Goal: Find specific page/section: Find specific page/section

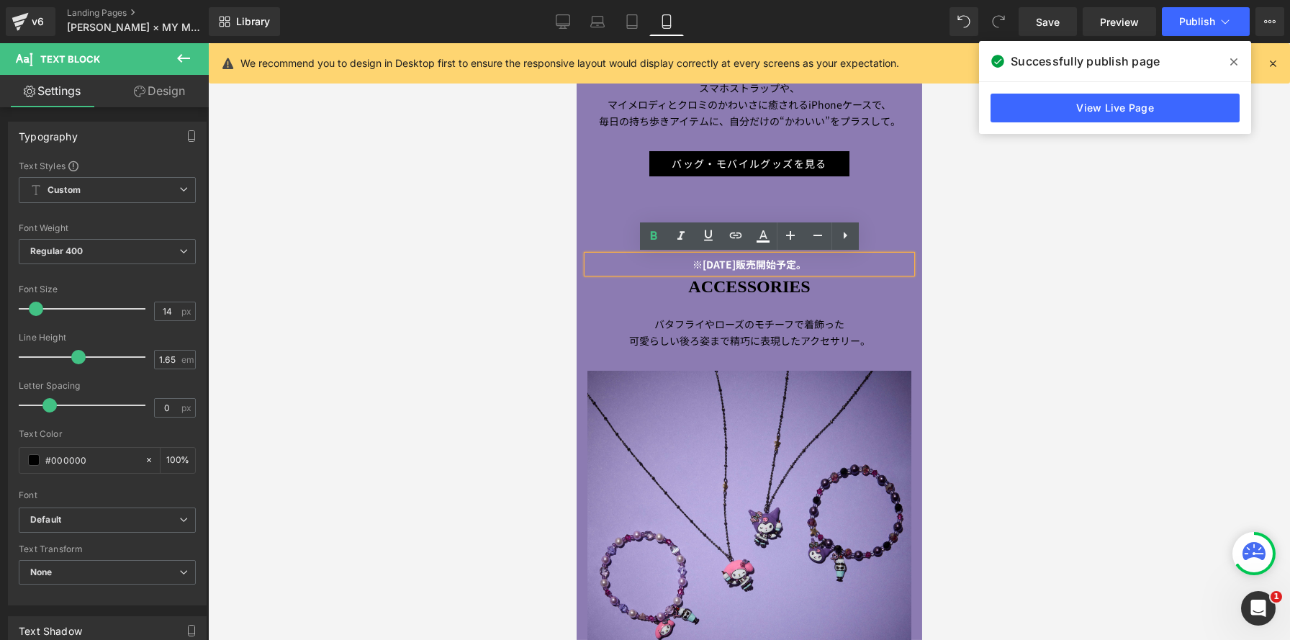
scroll to position [7691, 346]
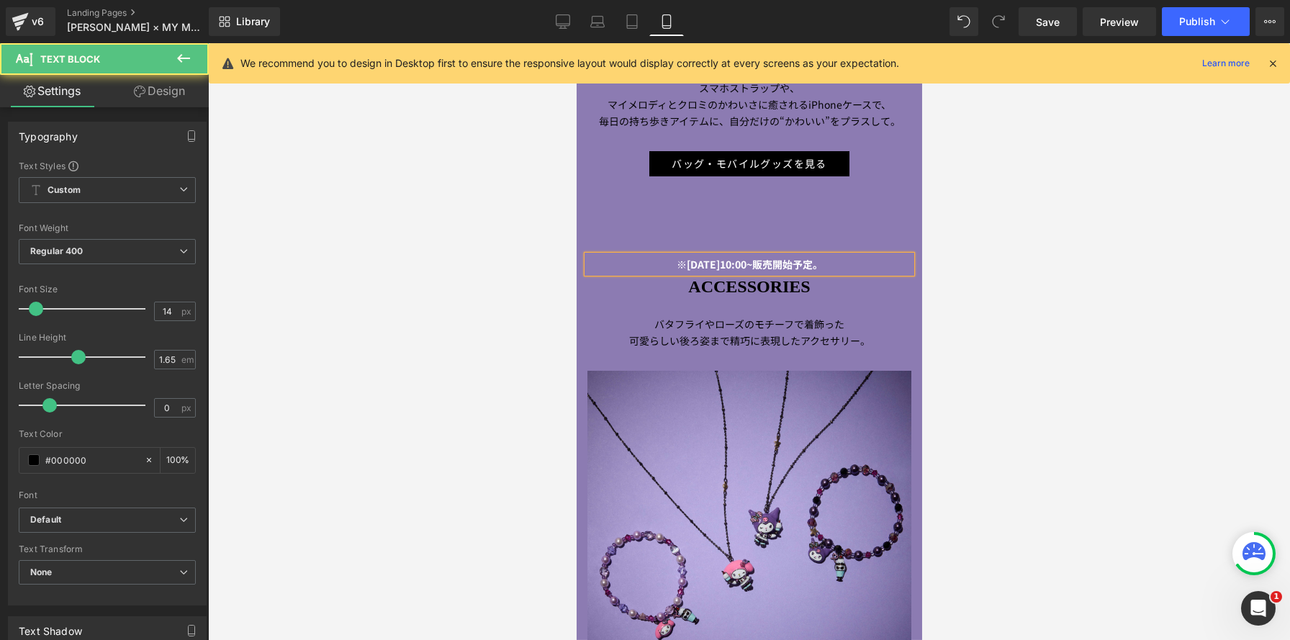
drag, startPoint x: 644, startPoint y: 265, endPoint x: 893, endPoint y: 266, distance: 249.1
click at [906, 269] on p "※[DATE]10:00~販売開始予定。" at bounding box center [749, 264] width 324 height 17
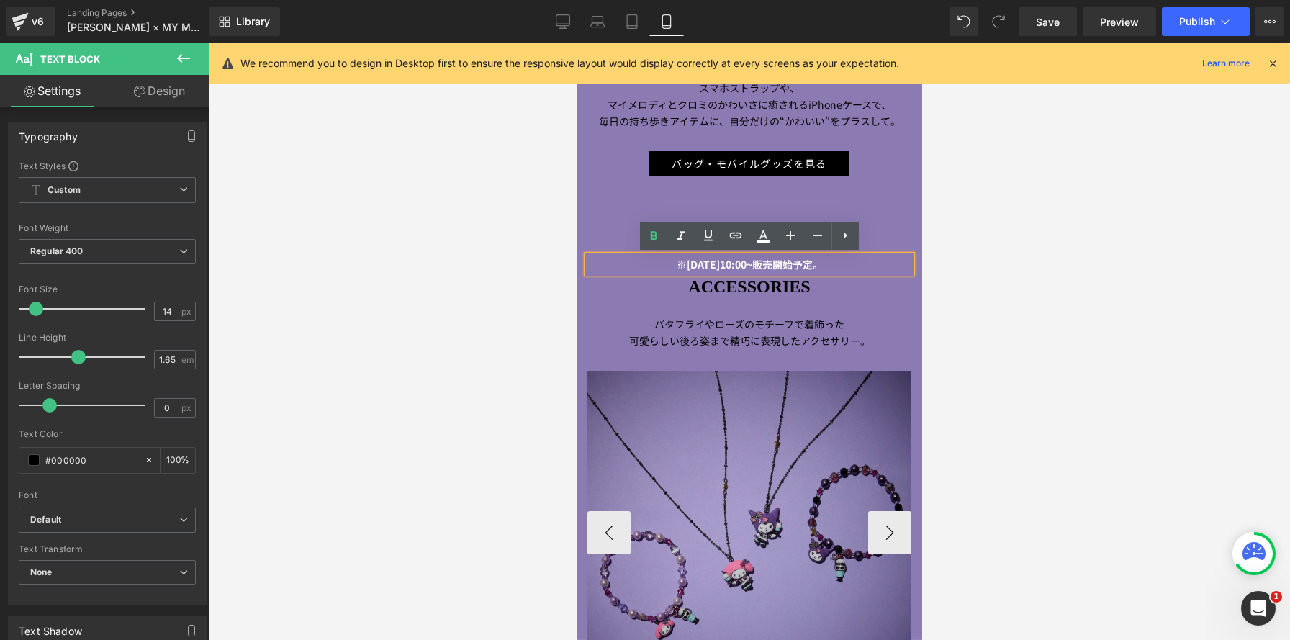
copy strong "※[DATE]10:00~販売開始予定。"
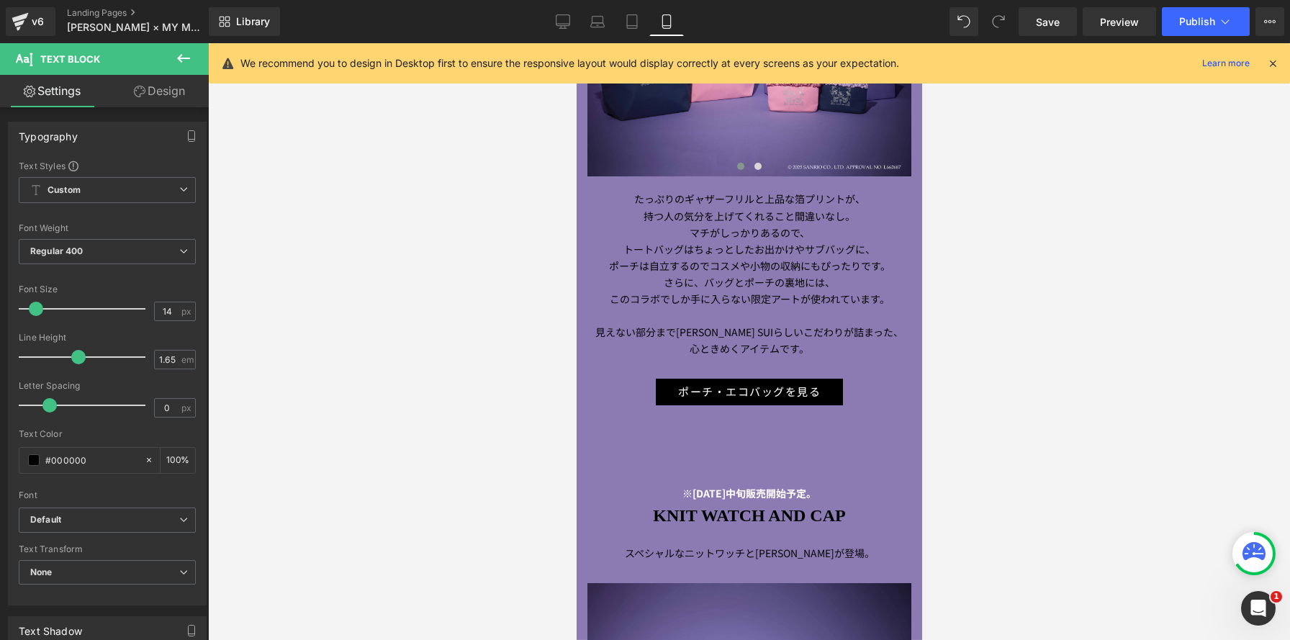
scroll to position [4560, 0]
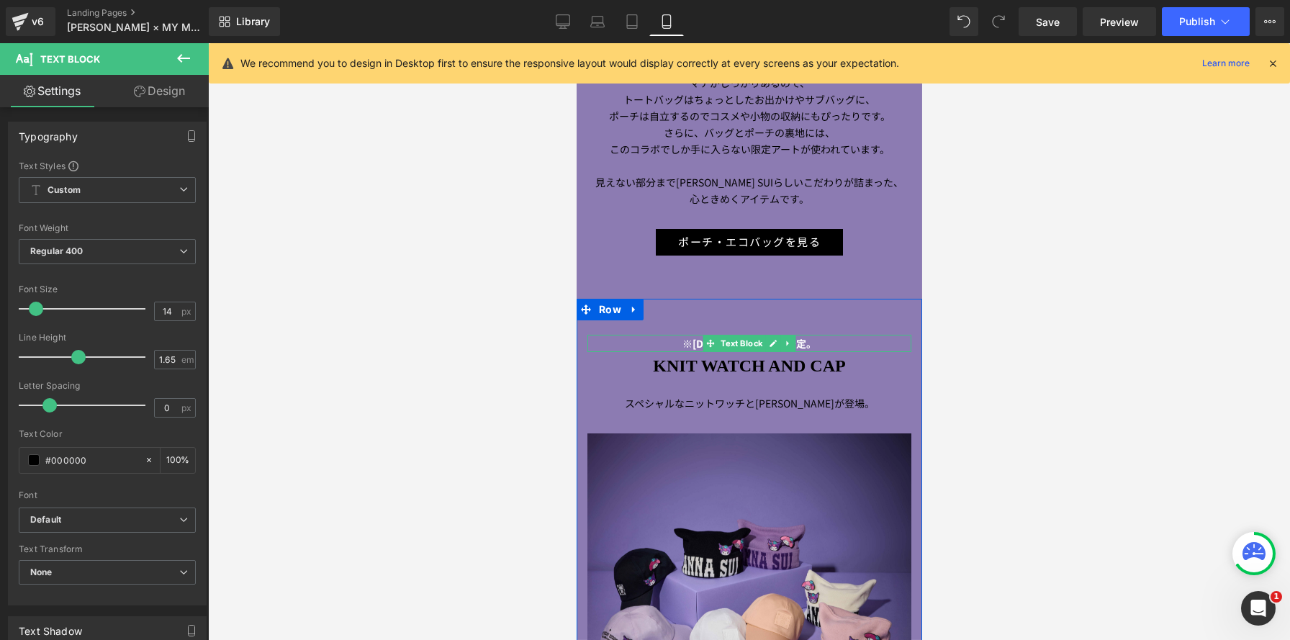
click at [683, 341] on strong "※[DATE]中旬販売開始予定。" at bounding box center [749, 343] width 134 height 14
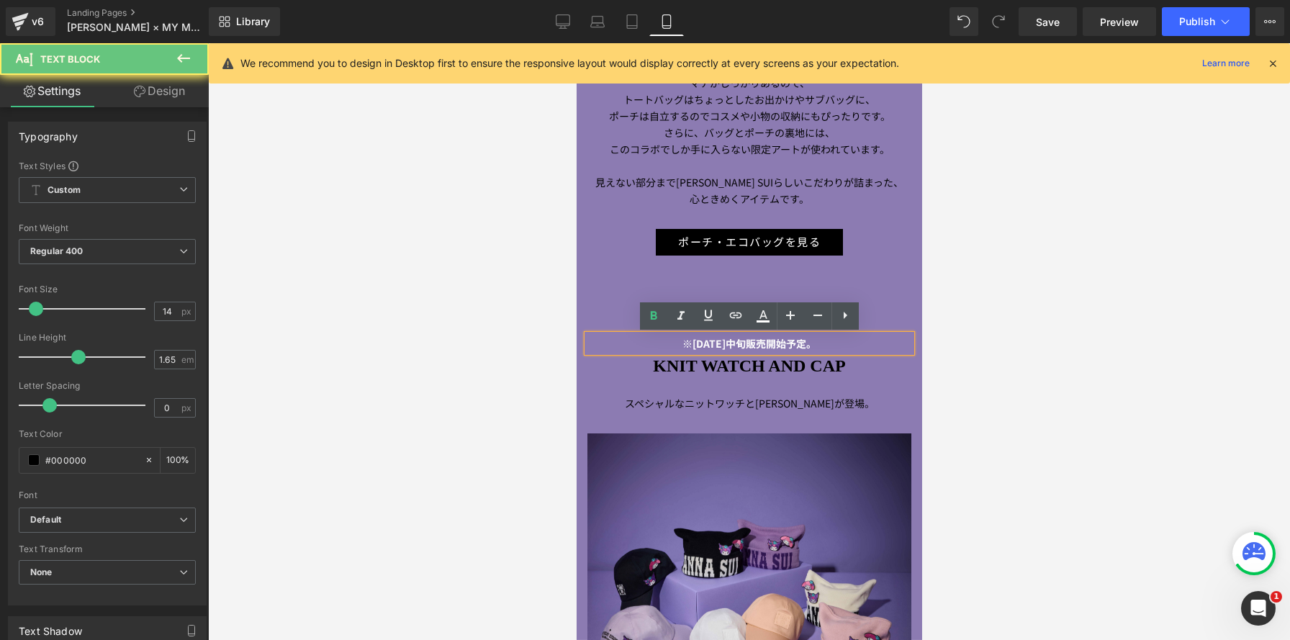
drag, startPoint x: 665, startPoint y: 344, endPoint x: 891, endPoint y: 344, distance: 225.3
click at [891, 344] on p "※[DATE]中旬販売開始予定。" at bounding box center [749, 343] width 324 height 17
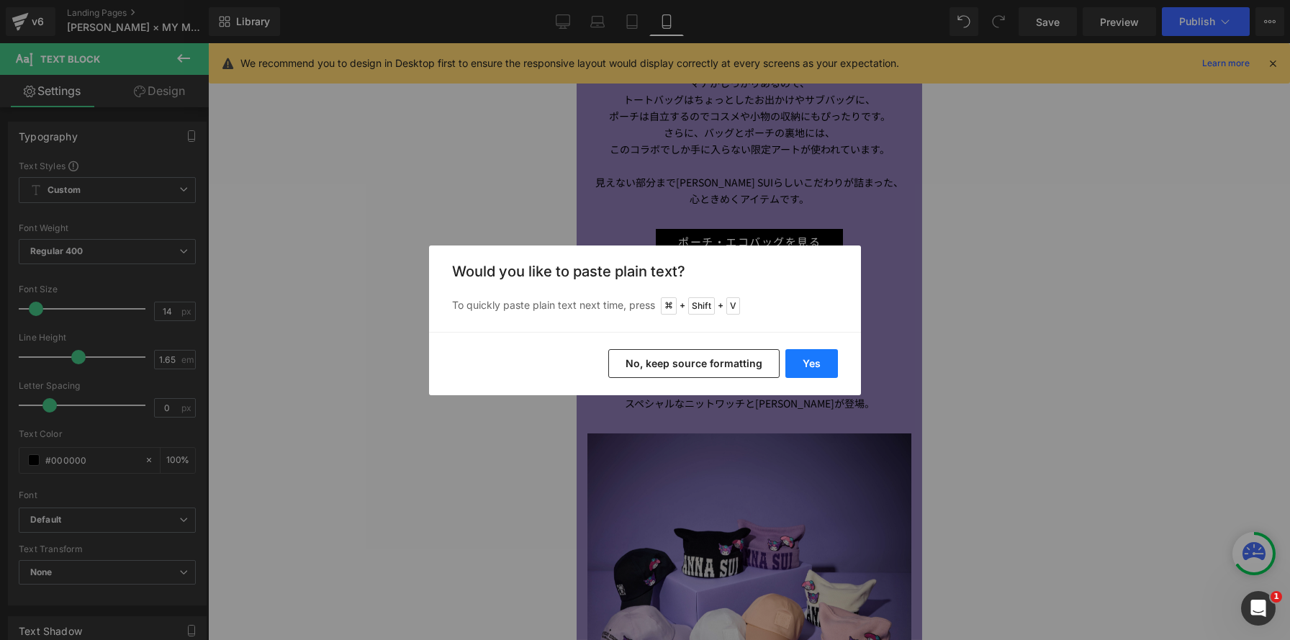
click at [801, 365] on button "Yes" at bounding box center [811, 363] width 53 height 29
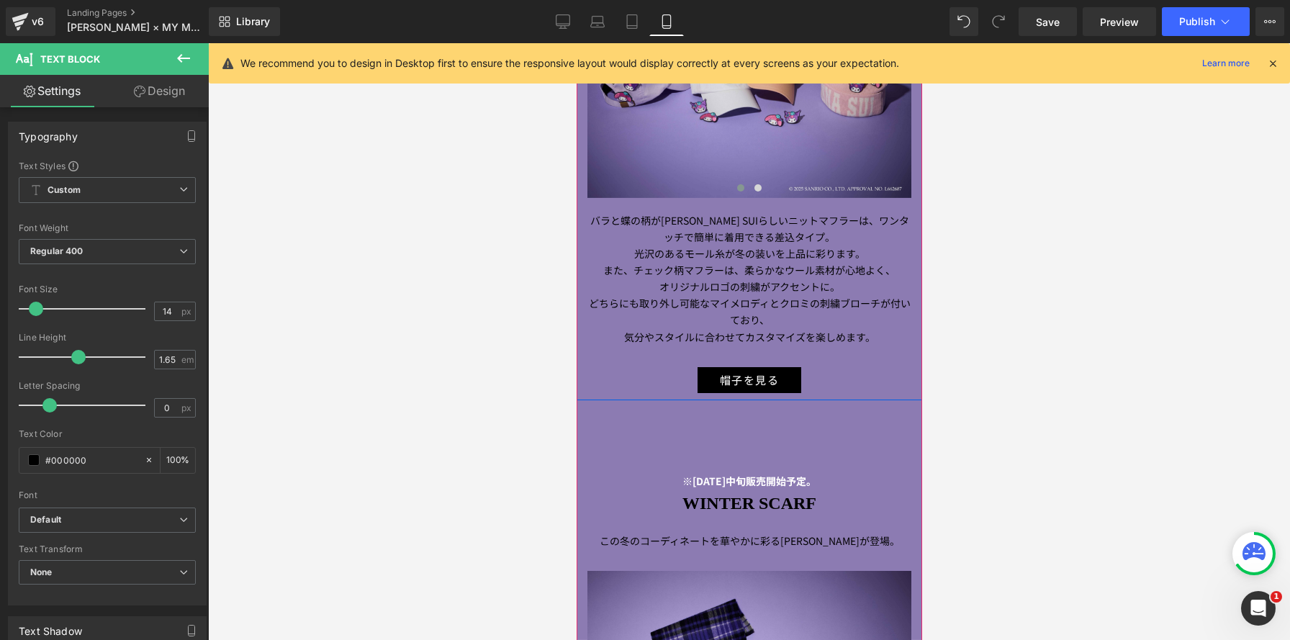
scroll to position [5336, 0]
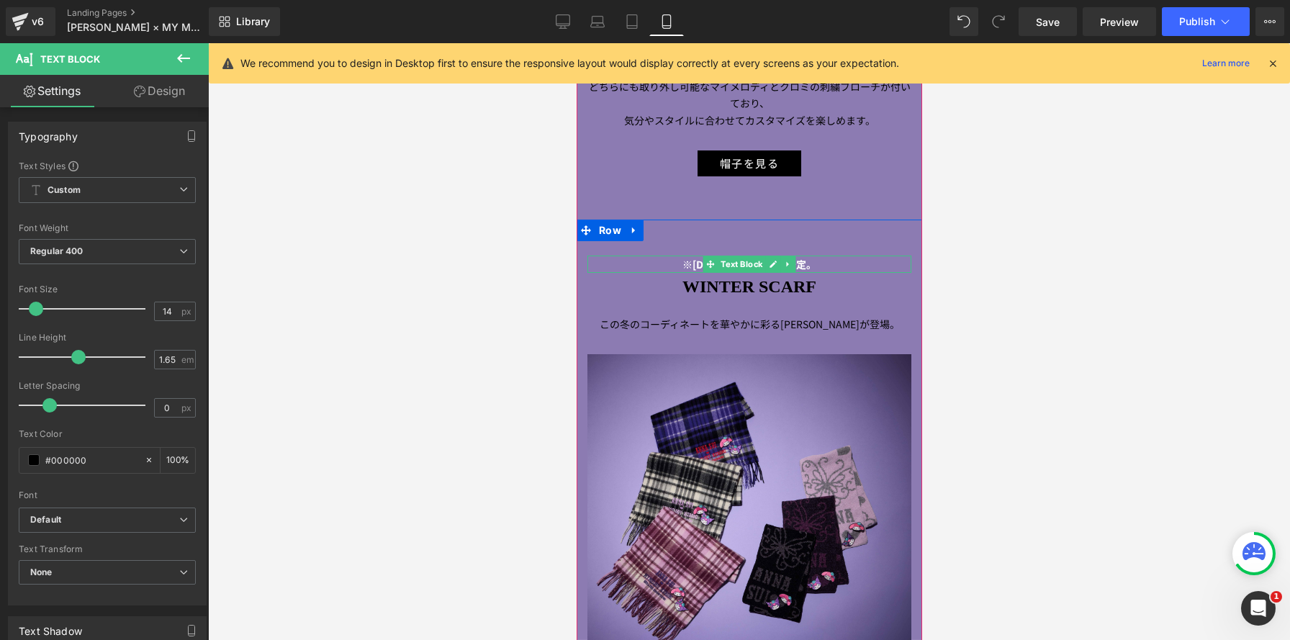
click at [645, 265] on p "※[DATE]中旬販売開始予定。" at bounding box center [749, 264] width 324 height 17
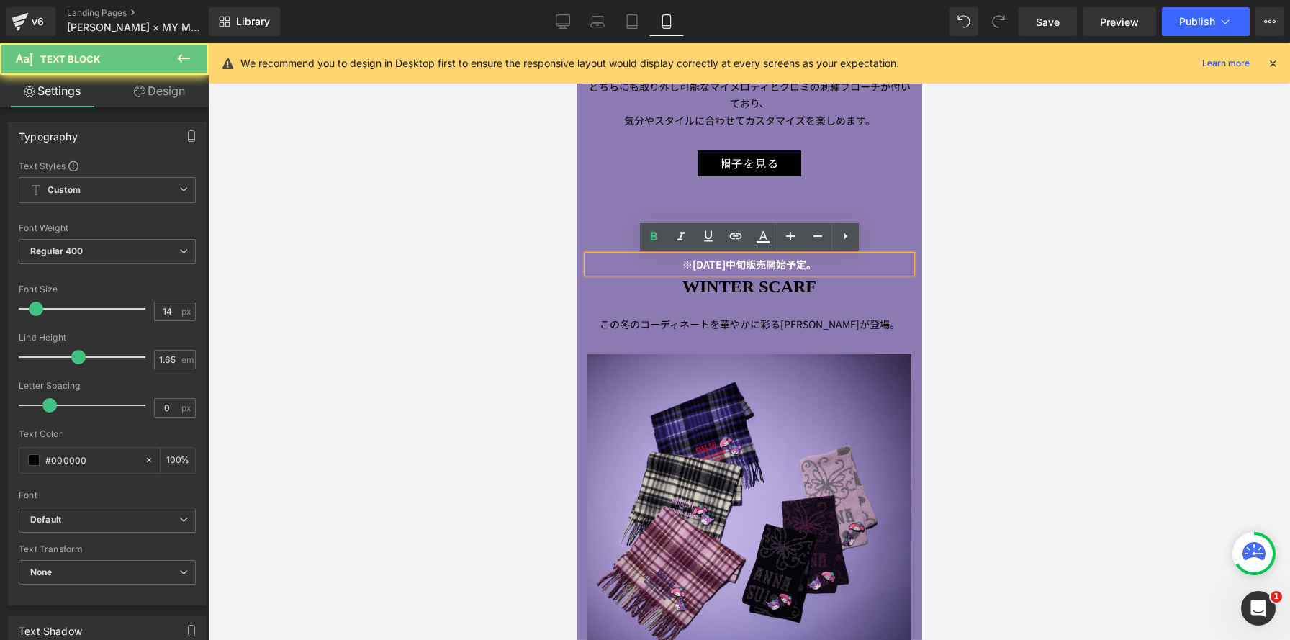
drag, startPoint x: 655, startPoint y: 265, endPoint x: 880, endPoint y: 281, distance: 225.2
click at [880, 281] on div "※[DATE]中旬販売開始予定。 Text Block WINTER SCARF Heading この冬のコーディネートを華やかに彩る[PERSON_NAME…" at bounding box center [749, 557] width 346 height 632
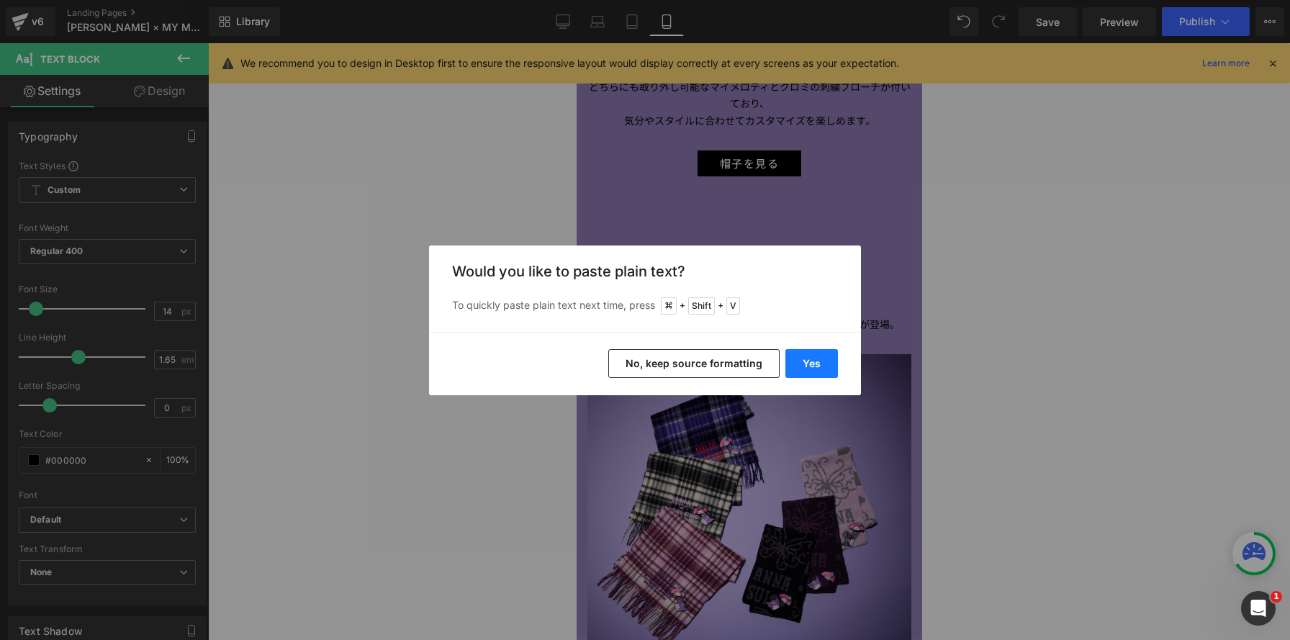
click at [811, 361] on button "Yes" at bounding box center [811, 363] width 53 height 29
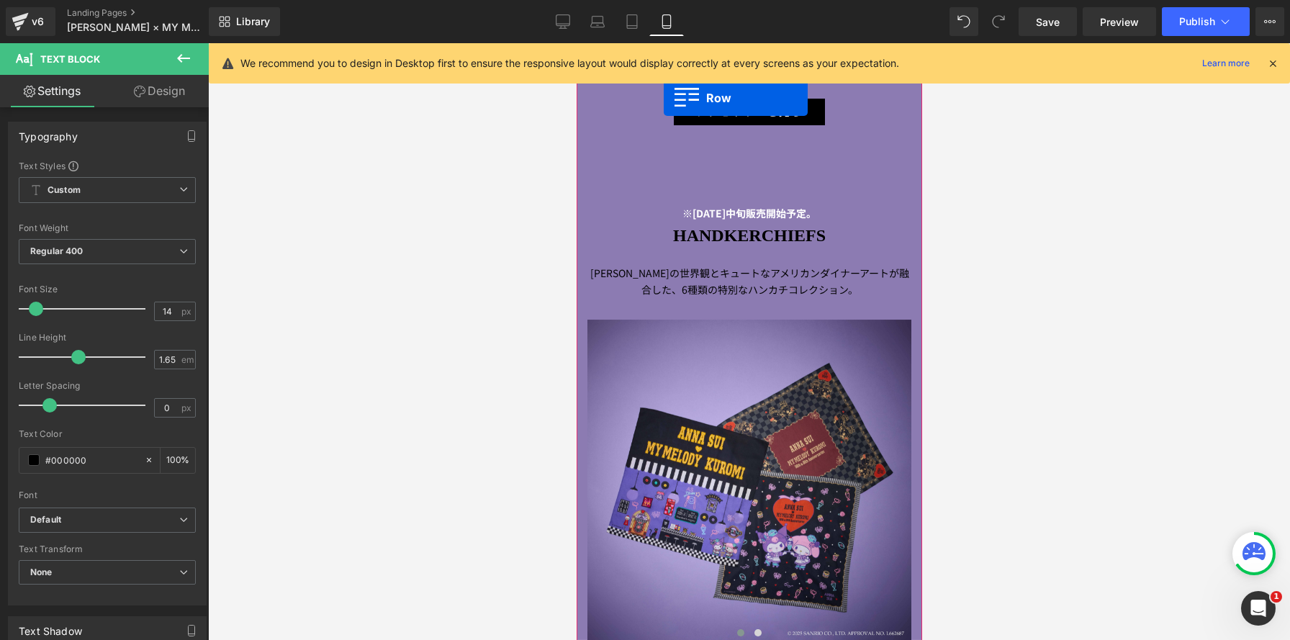
scroll to position [3151, 0]
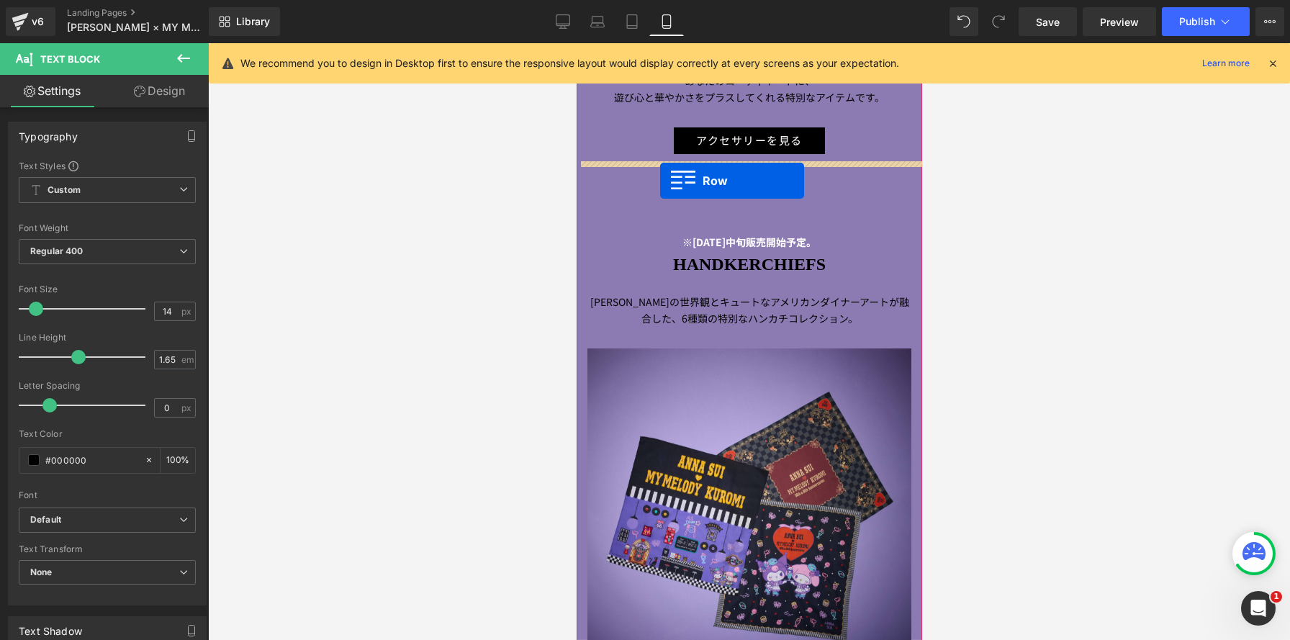
drag, startPoint x: 585, startPoint y: 166, endPoint x: 659, endPoint y: 181, distance: 75.7
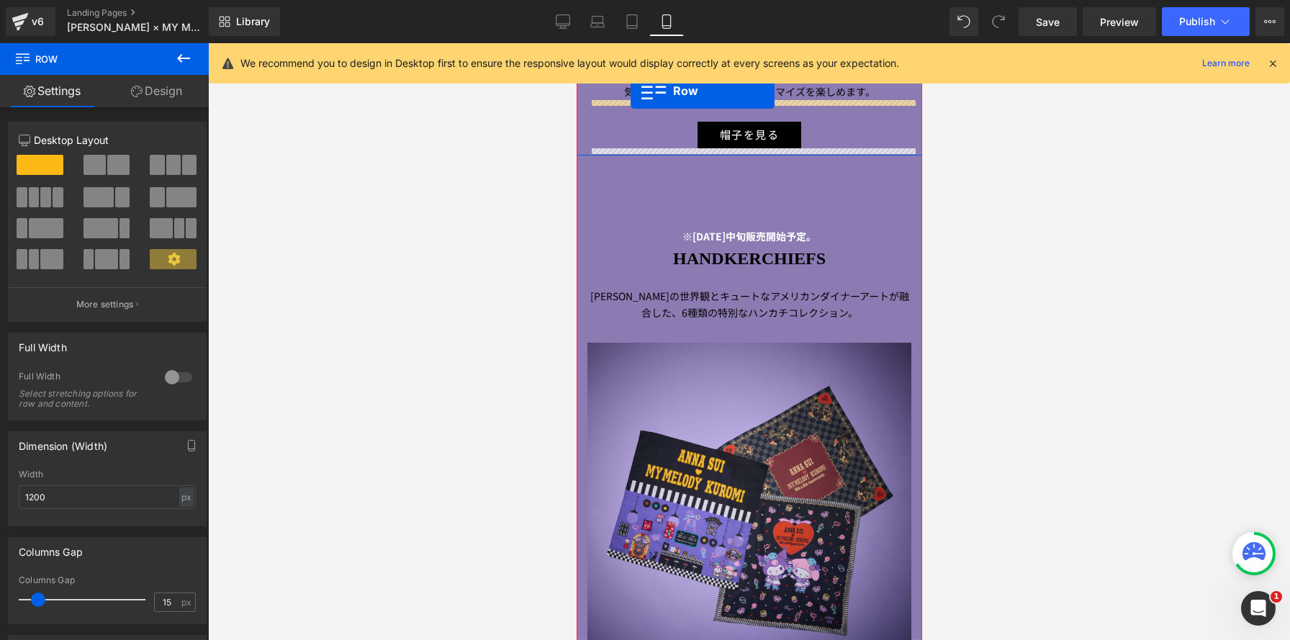
scroll to position [3782, 0]
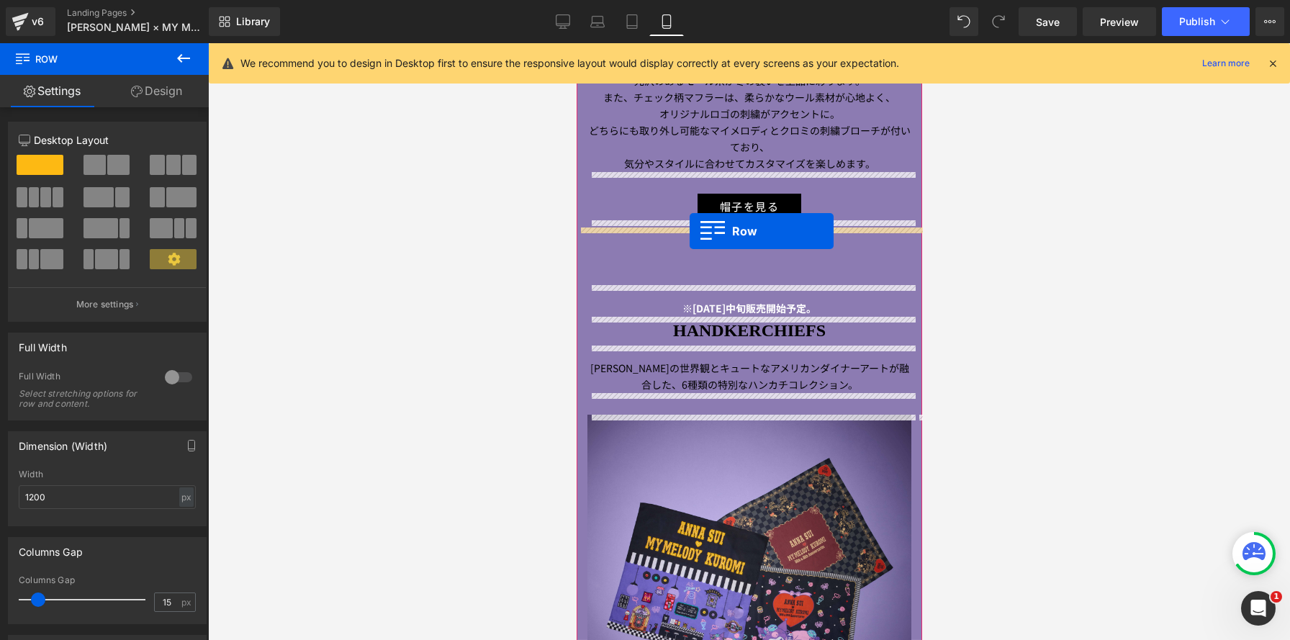
drag, startPoint x: 584, startPoint y: 333, endPoint x: 689, endPoint y: 231, distance: 146.6
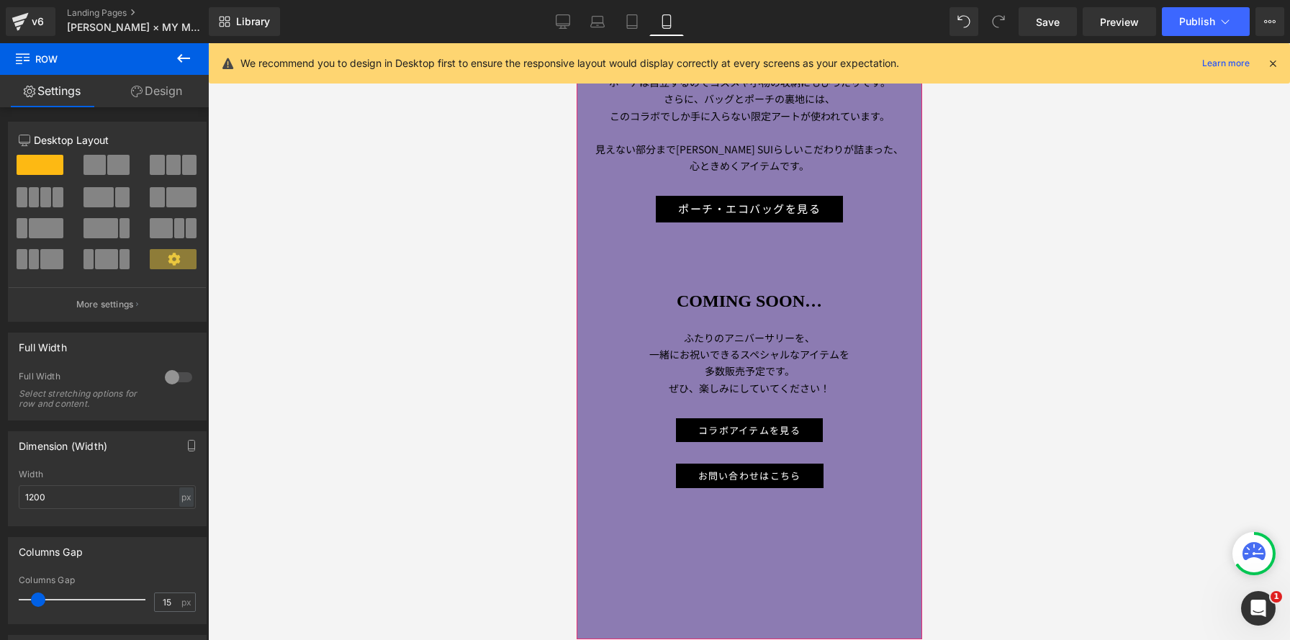
scroll to position [5993, 0]
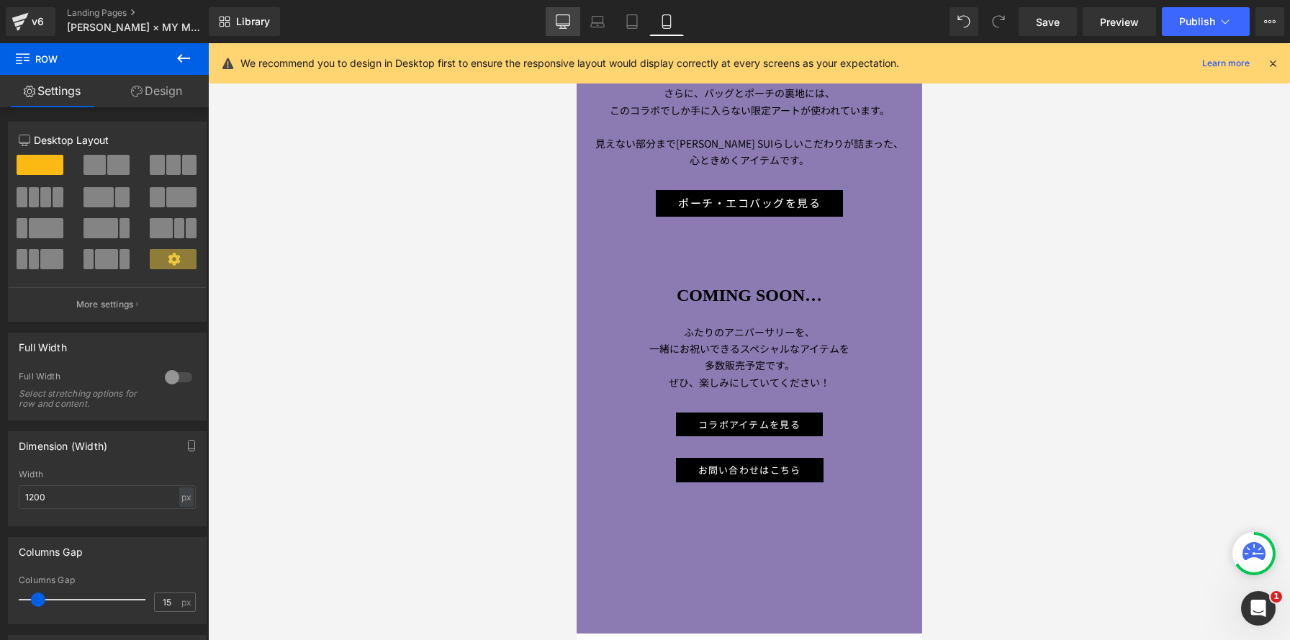
click at [559, 22] on icon at bounding box center [563, 21] width 14 height 14
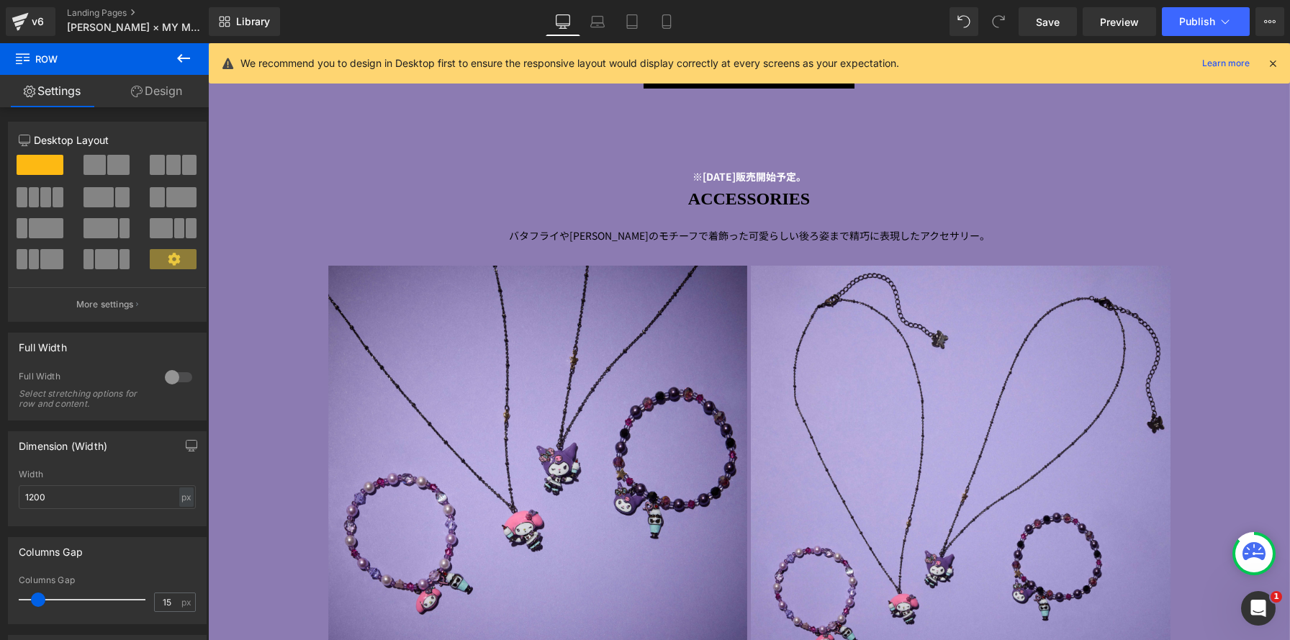
scroll to position [2939, 0]
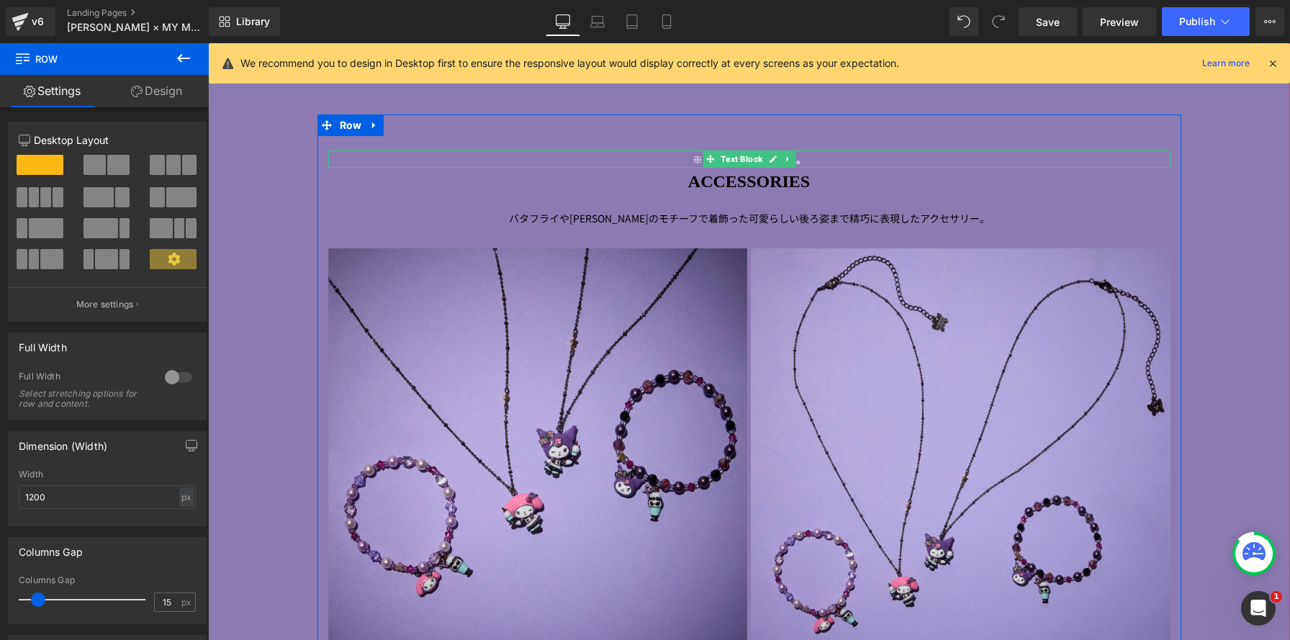
click at [656, 158] on p "※[DATE]販売開始予定。" at bounding box center [749, 159] width 842 height 17
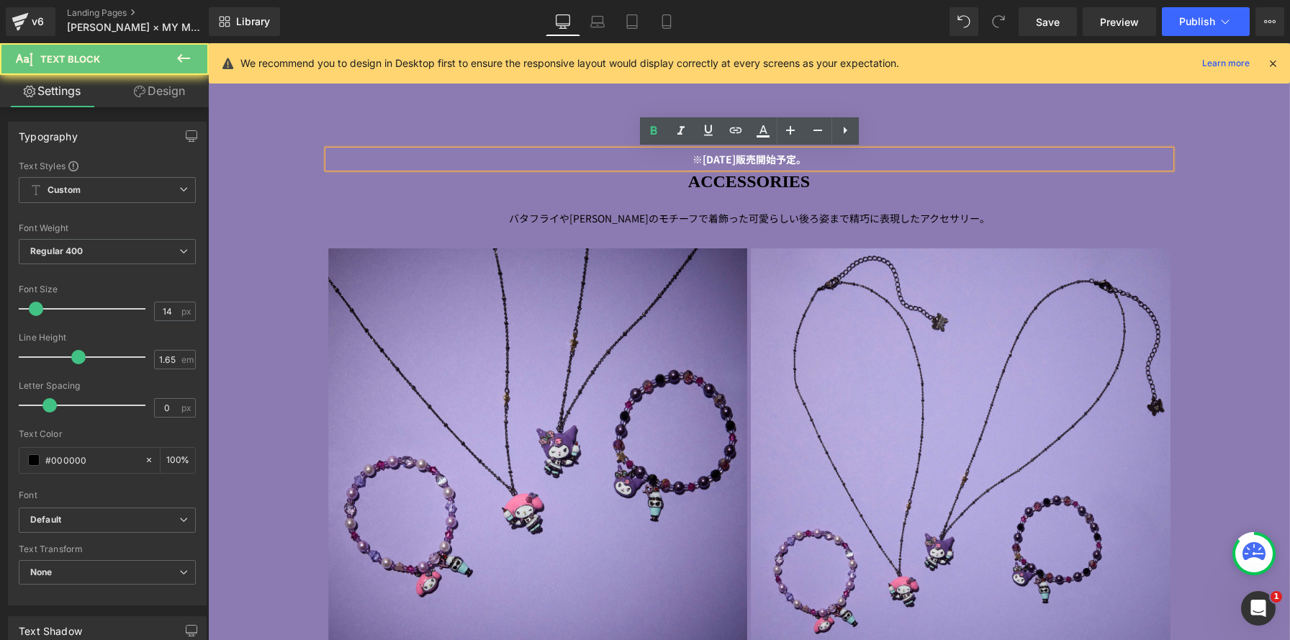
click at [656, 158] on p "※[DATE]販売開始予定。" at bounding box center [749, 159] width 842 height 17
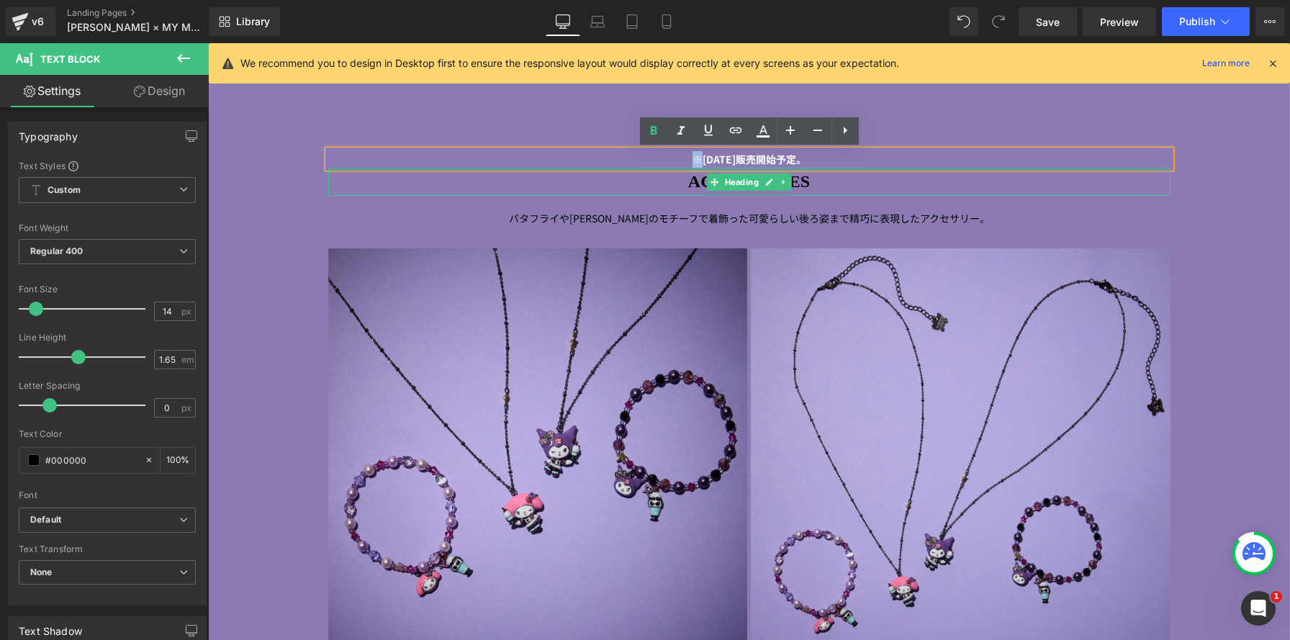
drag, startPoint x: 657, startPoint y: 158, endPoint x: 888, endPoint y: 170, distance: 232.1
click at [888, 170] on div "※[DATE]販売開始予定。 Text Block ACCESSORIES Heading バタフライやローズのモチーフで着飾った可愛らしい後ろ姿まで精巧に表…" at bounding box center [749, 475] width 864 height 678
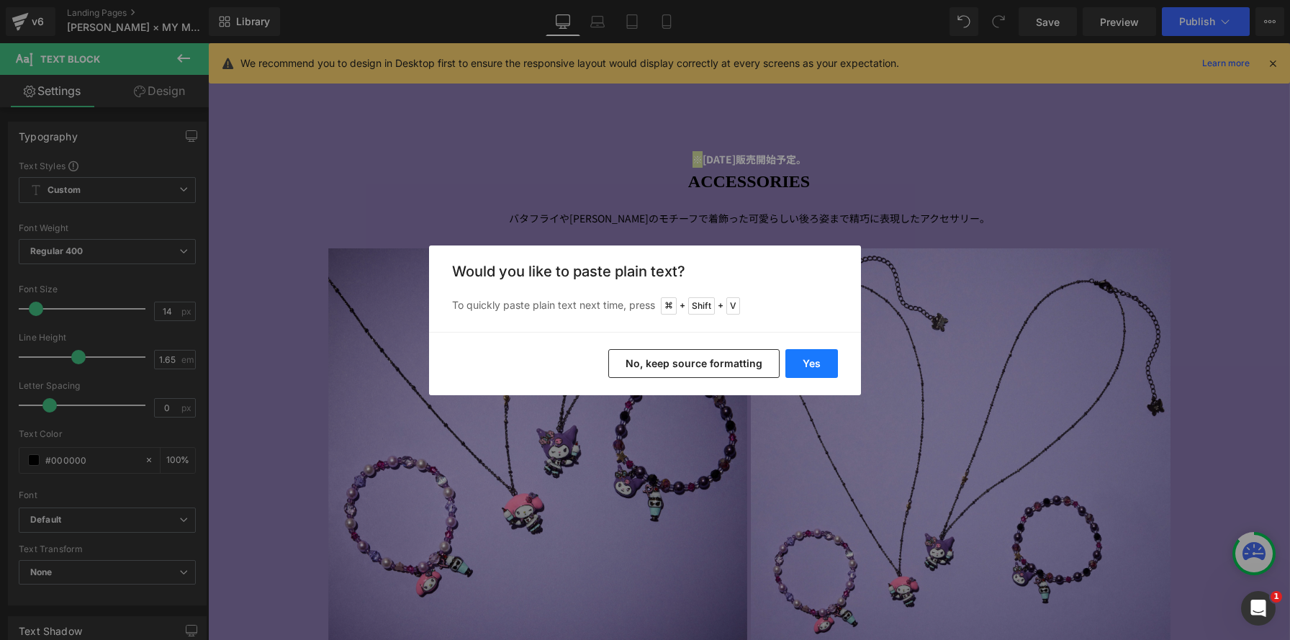
click at [802, 365] on button "Yes" at bounding box center [811, 363] width 53 height 29
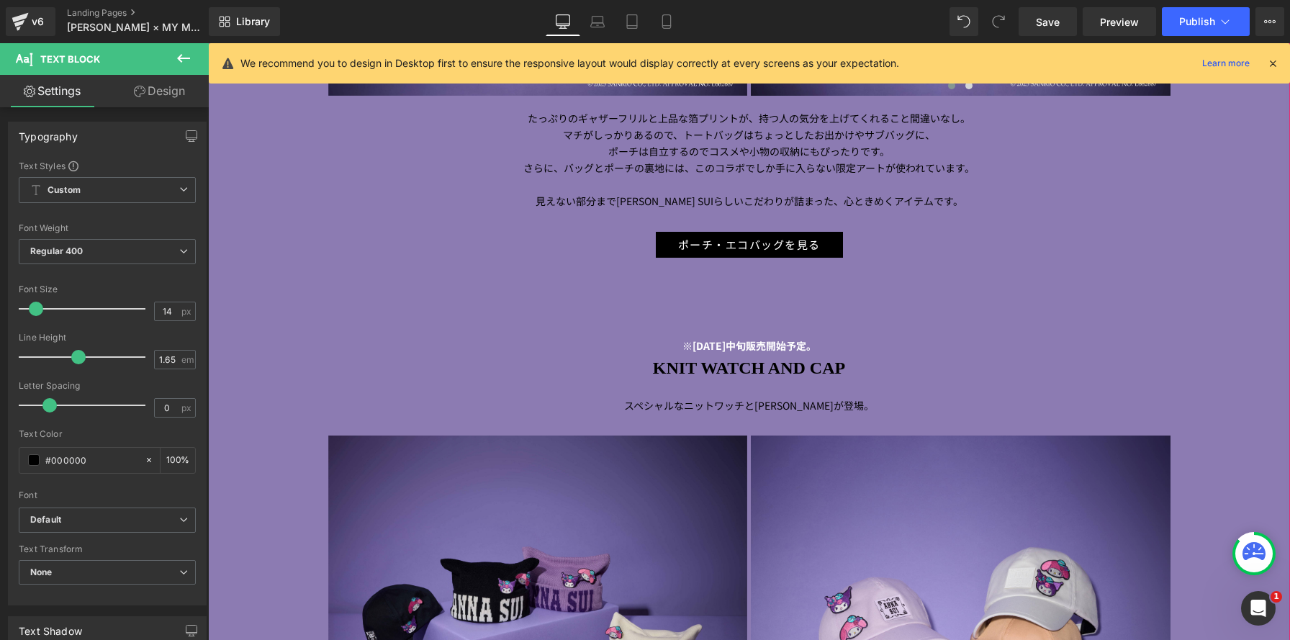
scroll to position [5075, 0]
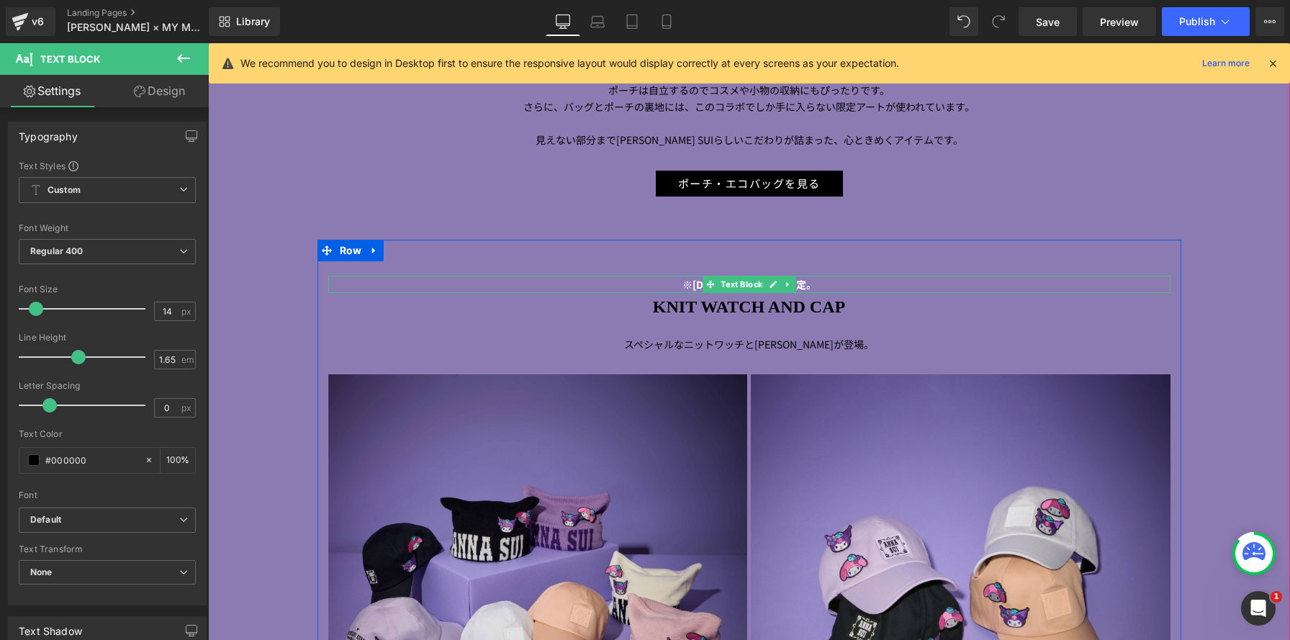
click at [651, 287] on p "※[DATE]中旬販売開始予定。" at bounding box center [749, 284] width 842 height 17
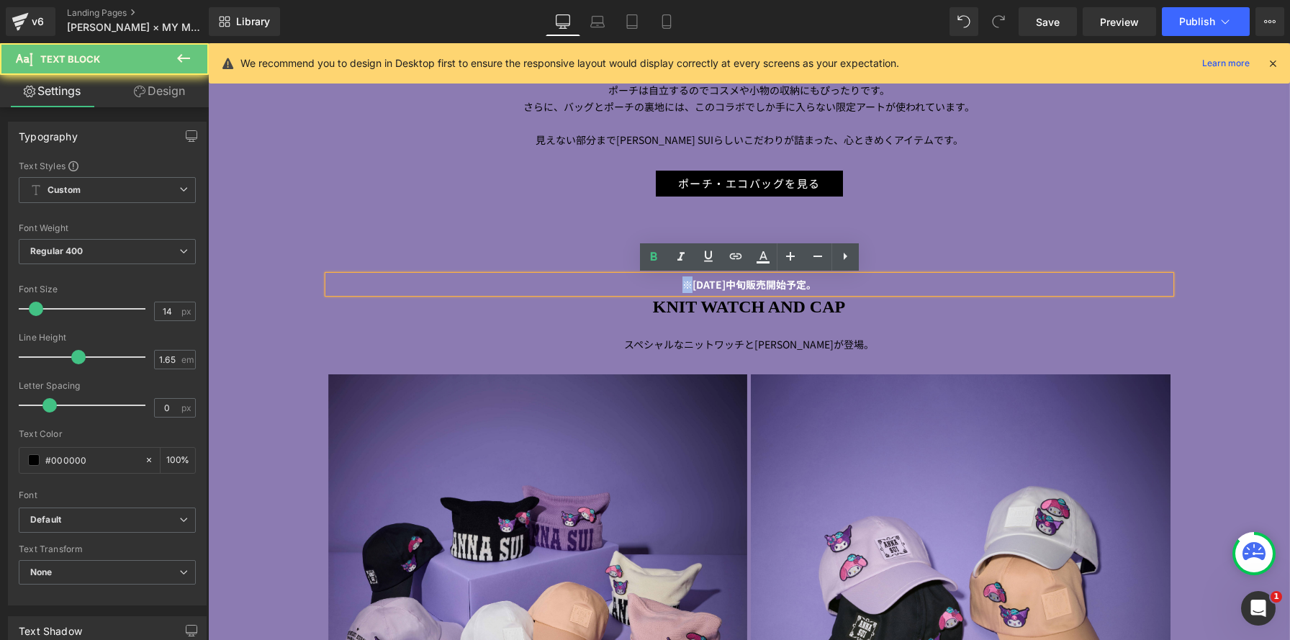
click at [651, 287] on p "※[DATE]中旬販売開始予定。" at bounding box center [749, 284] width 842 height 17
drag, startPoint x: 651, startPoint y: 287, endPoint x: 967, endPoint y: 288, distance: 316.0
click at [967, 288] on p "※[DATE]中旬販売開始予定。" at bounding box center [749, 284] width 842 height 17
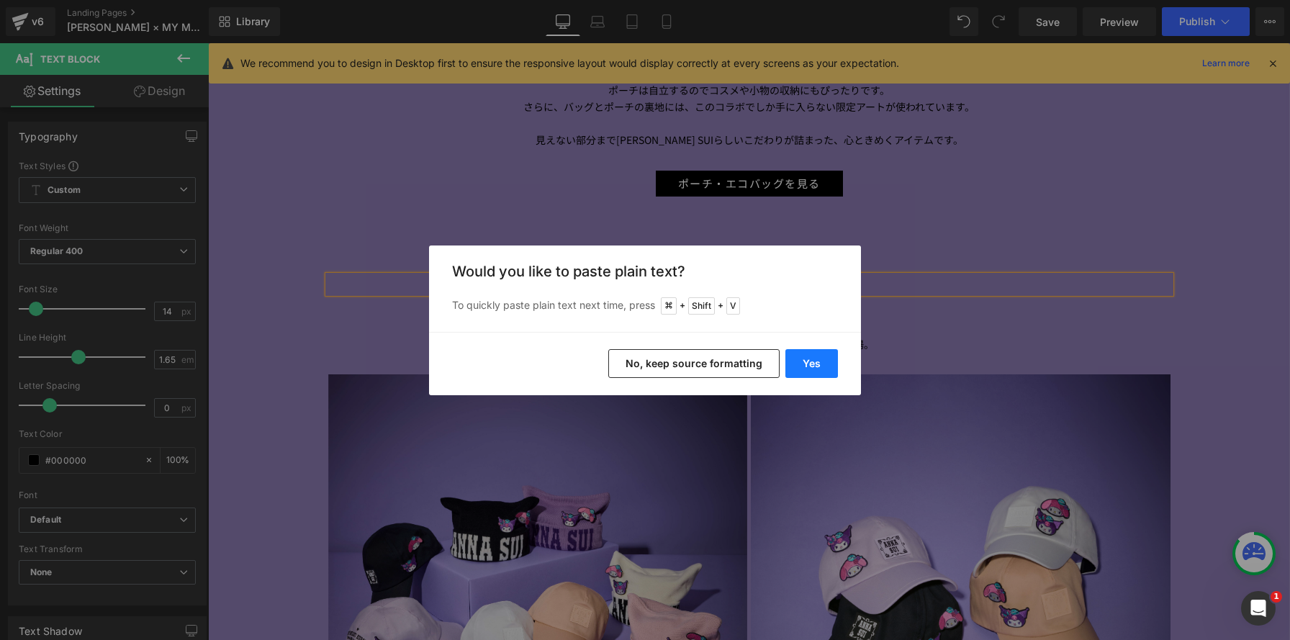
click at [811, 361] on button "Yes" at bounding box center [811, 363] width 53 height 29
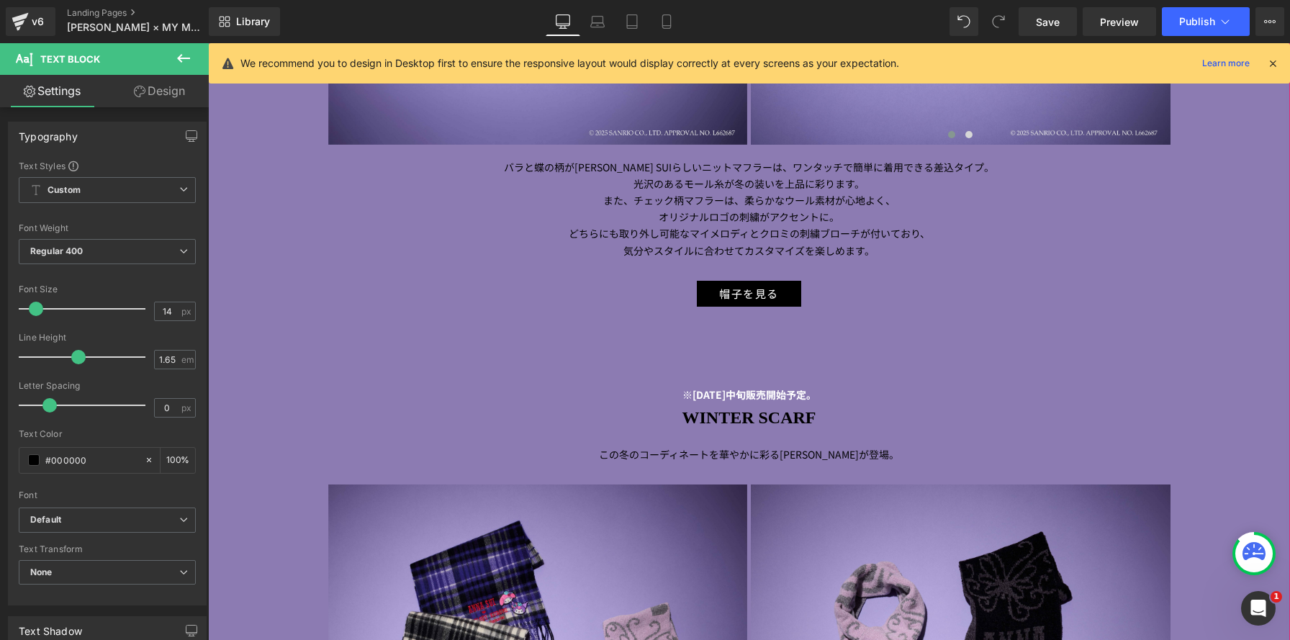
scroll to position [5726, 0]
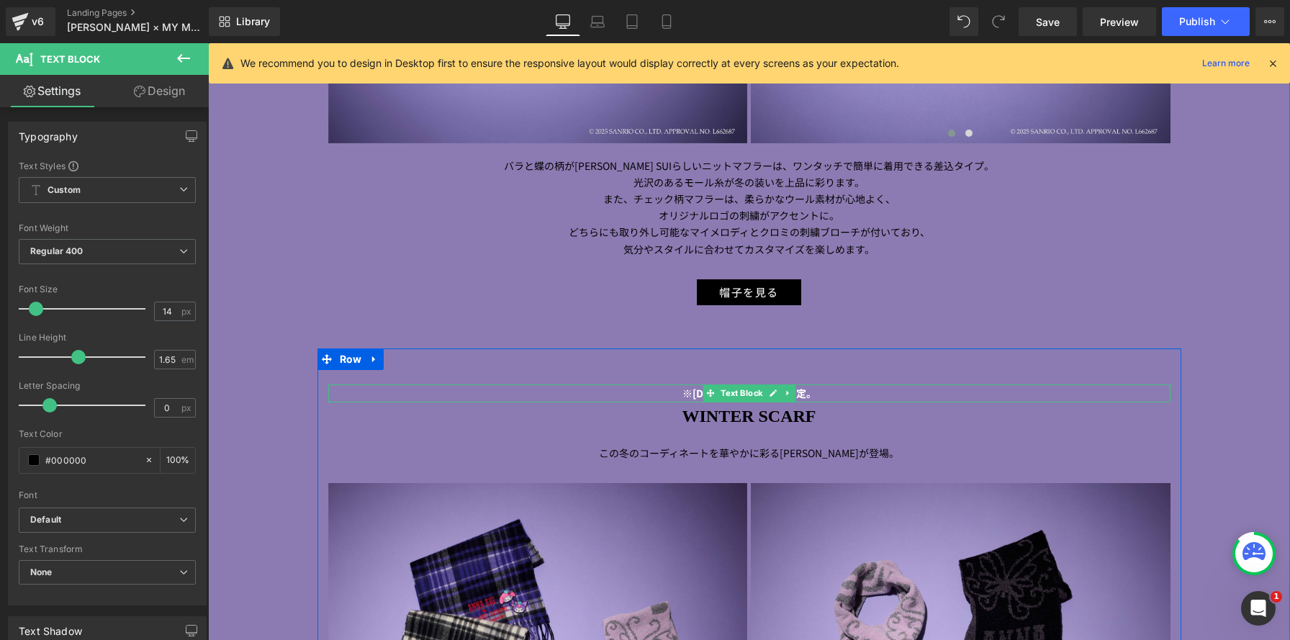
click at [659, 395] on p "※[DATE]中旬販売開始予定。" at bounding box center [749, 393] width 842 height 17
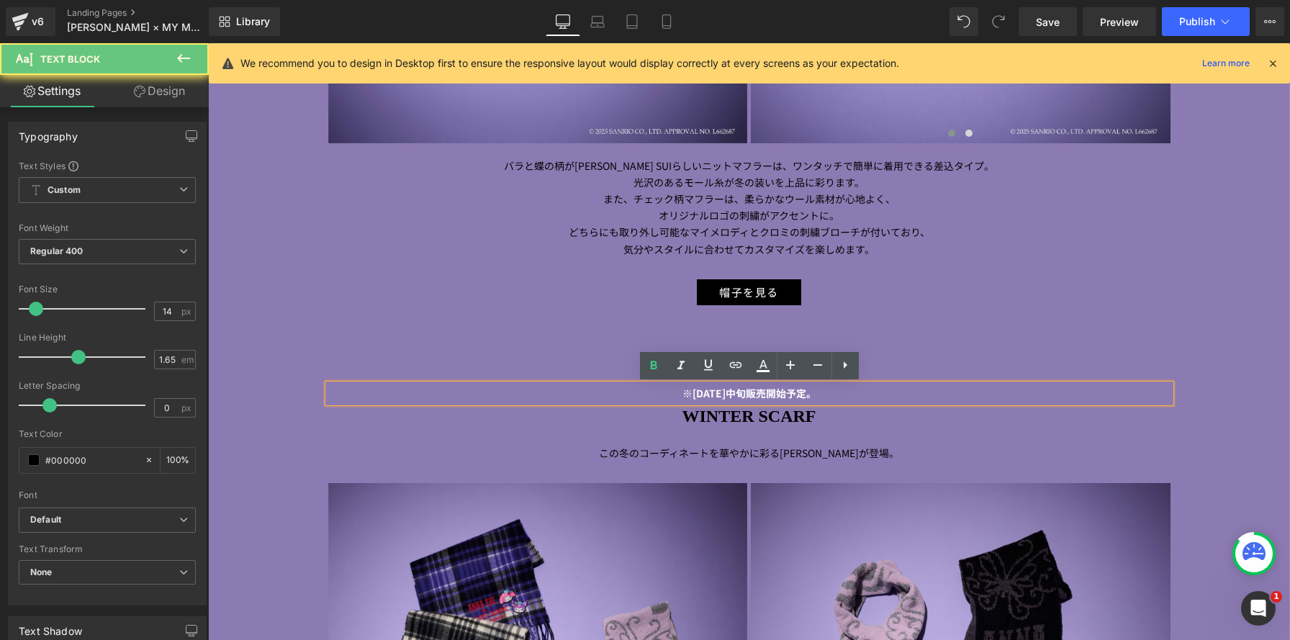
click at [659, 395] on p "※[DATE]中旬販売開始予定。" at bounding box center [749, 393] width 842 height 17
drag, startPoint x: 660, startPoint y: 395, endPoint x: 855, endPoint y: 389, distance: 195.2
click at [855, 389] on p "※[DATE]中旬販売開始予定。" at bounding box center [749, 393] width 842 height 17
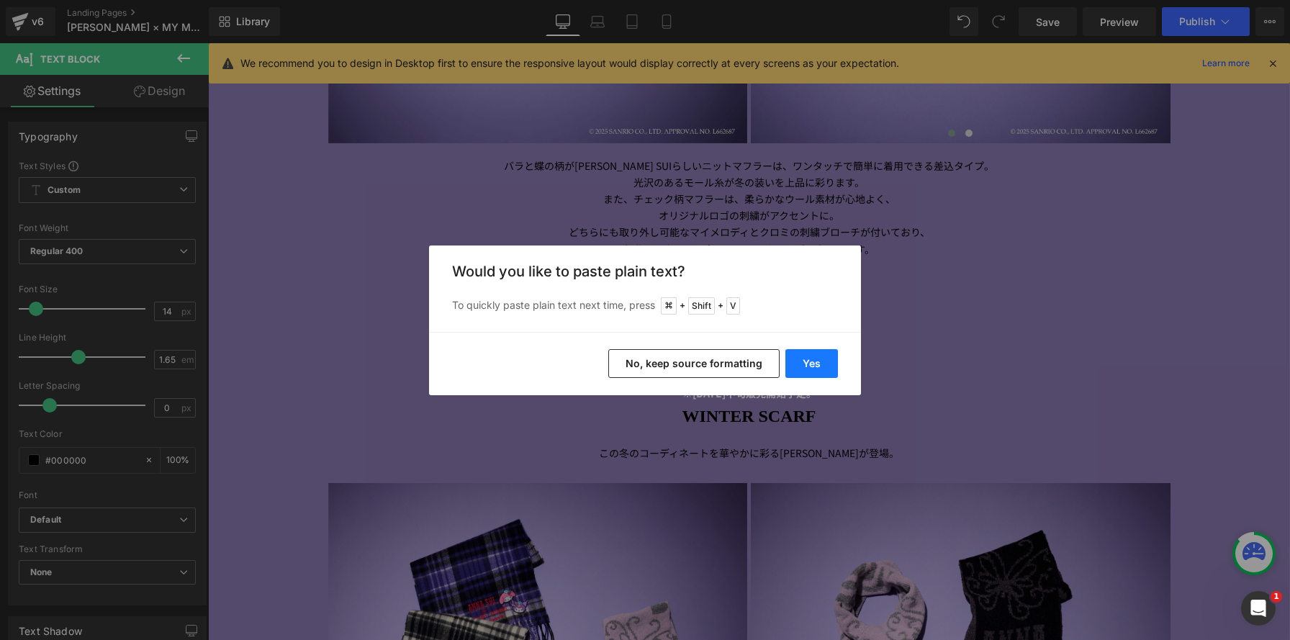
click at [801, 370] on button "Yes" at bounding box center [811, 363] width 53 height 29
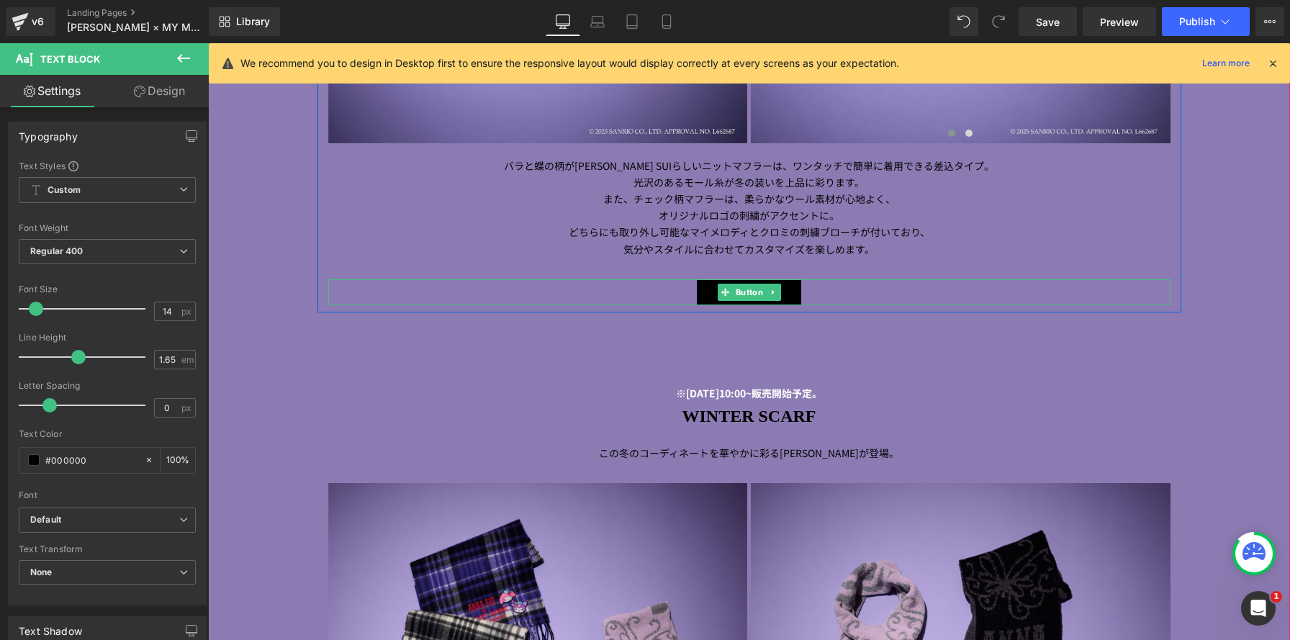
click at [986, 300] on div "帽子を見る" at bounding box center [749, 292] width 842 height 27
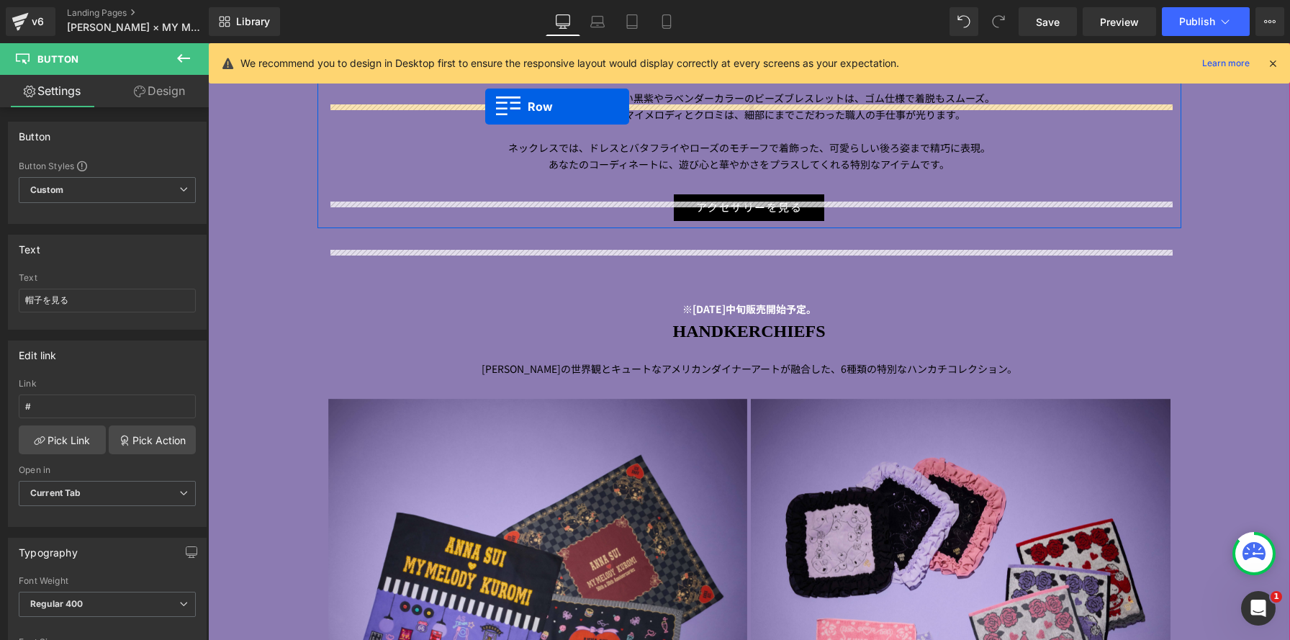
scroll to position [3503, 0]
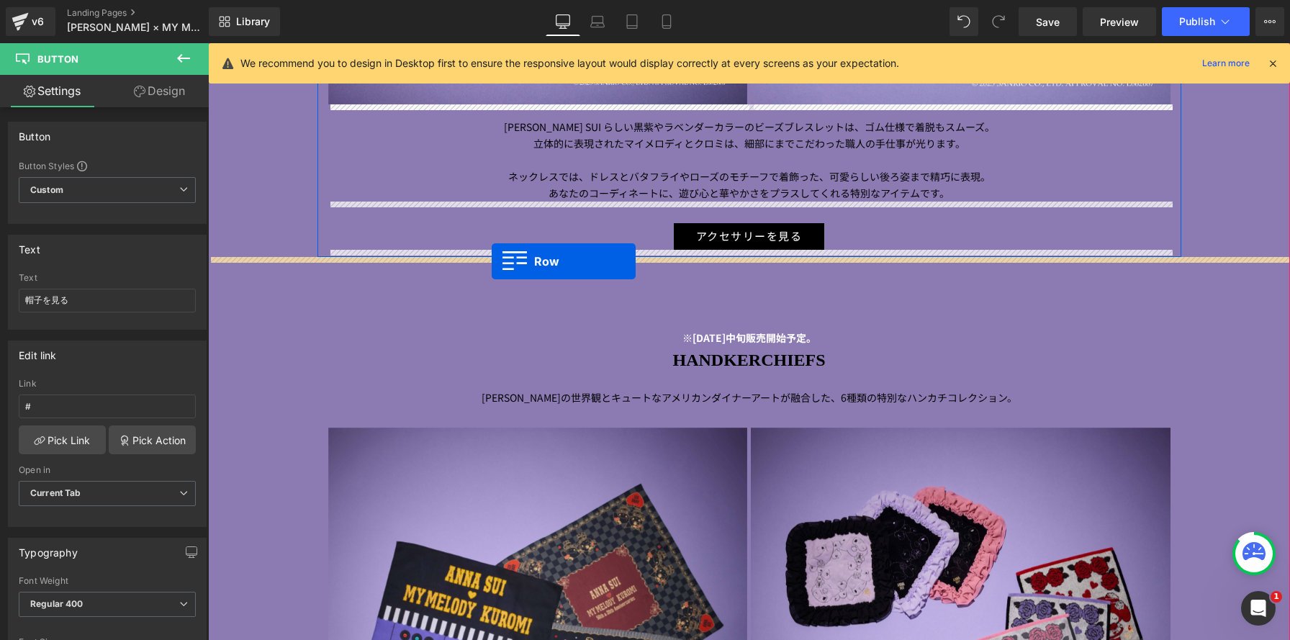
drag, startPoint x: 325, startPoint y: 370, endPoint x: 492, endPoint y: 261, distance: 199.3
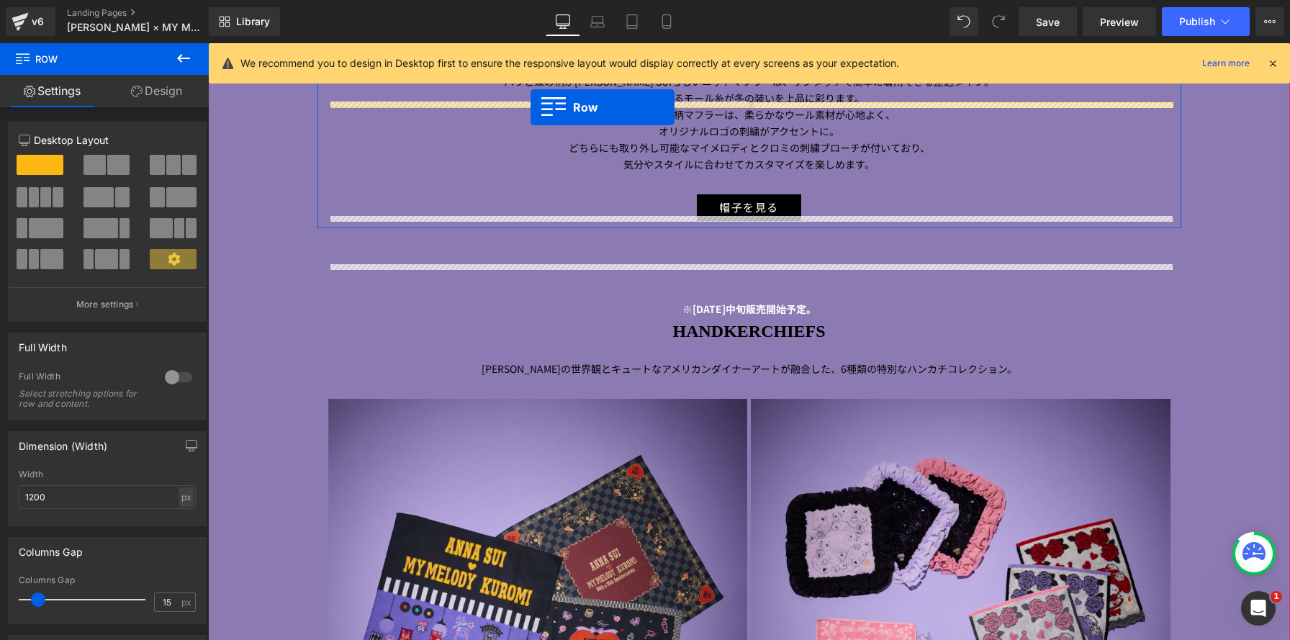
scroll to position [4248, 0]
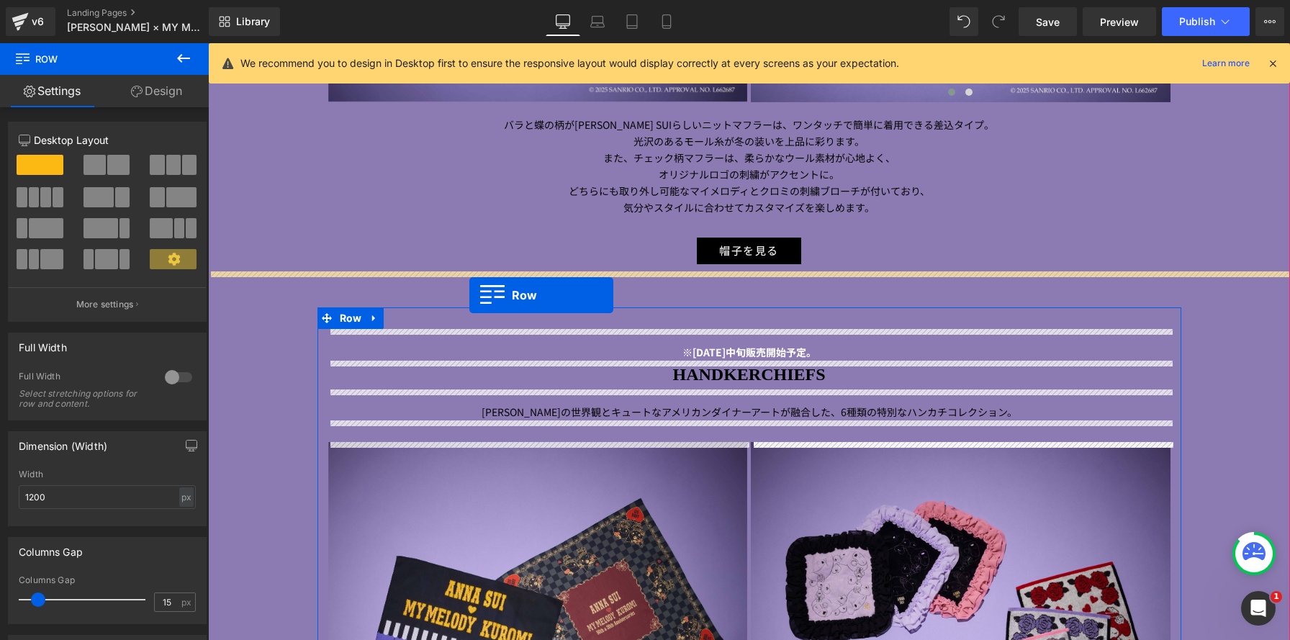
drag, startPoint x: 324, startPoint y: 256, endPoint x: 469, endPoint y: 295, distance: 150.5
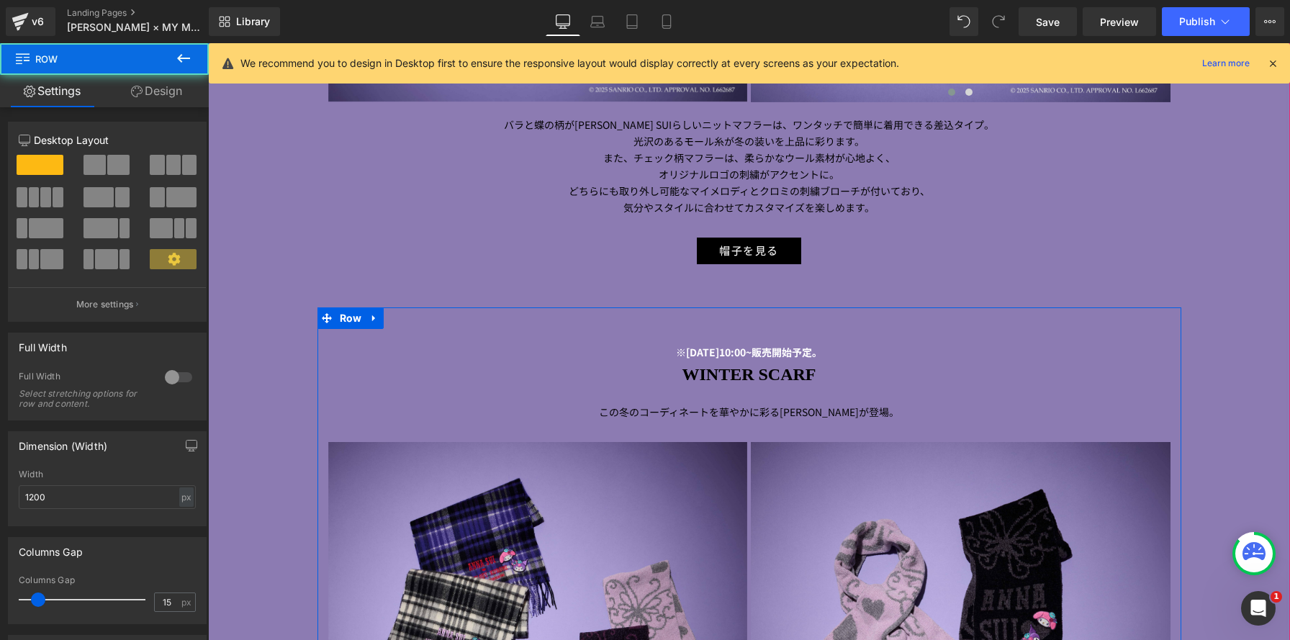
scroll to position [7734, 1082]
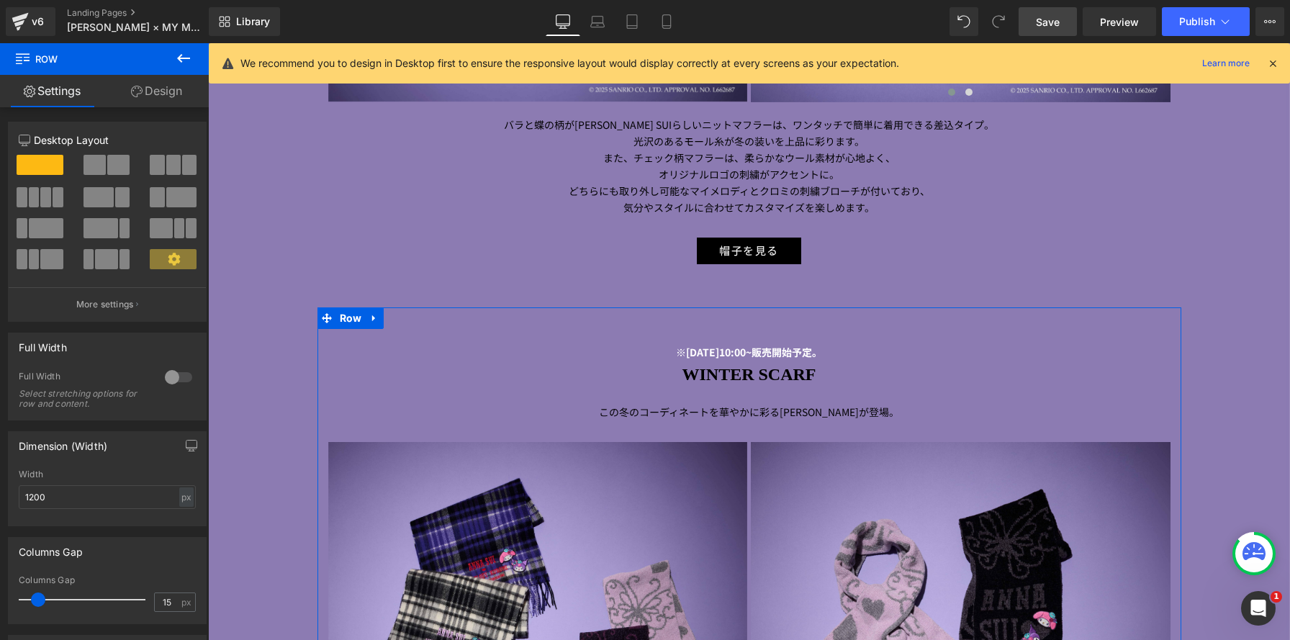
drag, startPoint x: 1033, startPoint y: 27, endPoint x: 549, endPoint y: 320, distance: 565.6
click at [1033, 27] on link "Save" at bounding box center [1048, 21] width 58 height 29
click at [1197, 22] on span "Publish" at bounding box center [1197, 22] width 36 height 12
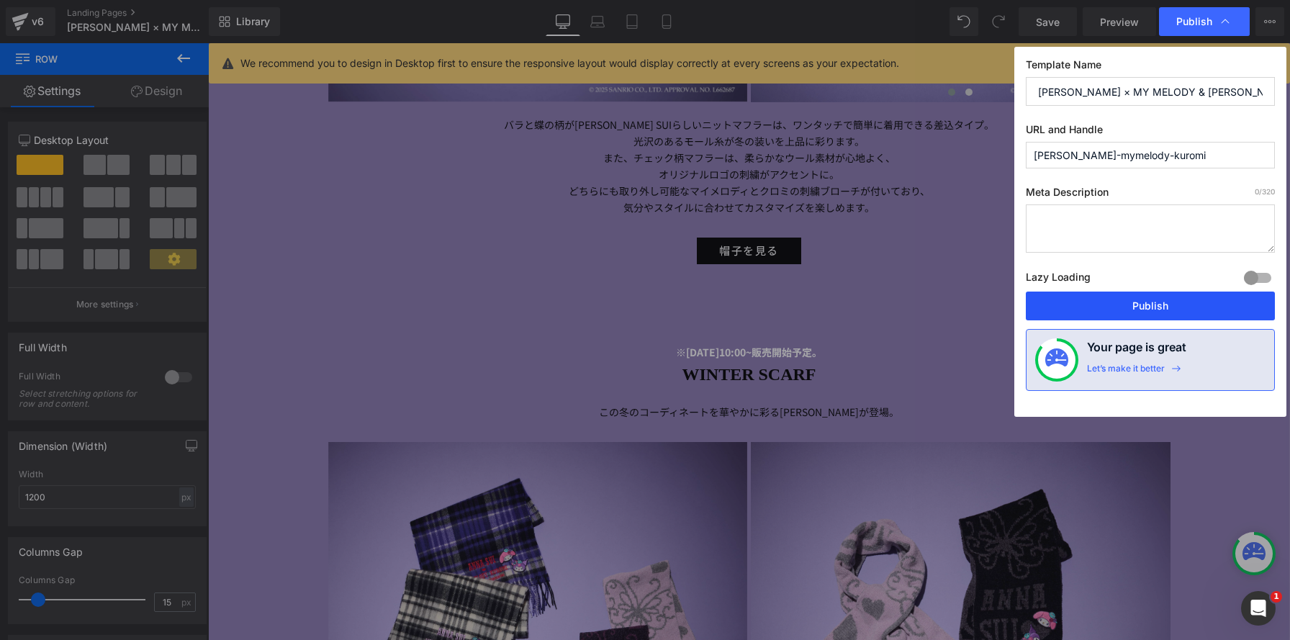
click at [1114, 305] on button "Publish" at bounding box center [1150, 306] width 249 height 29
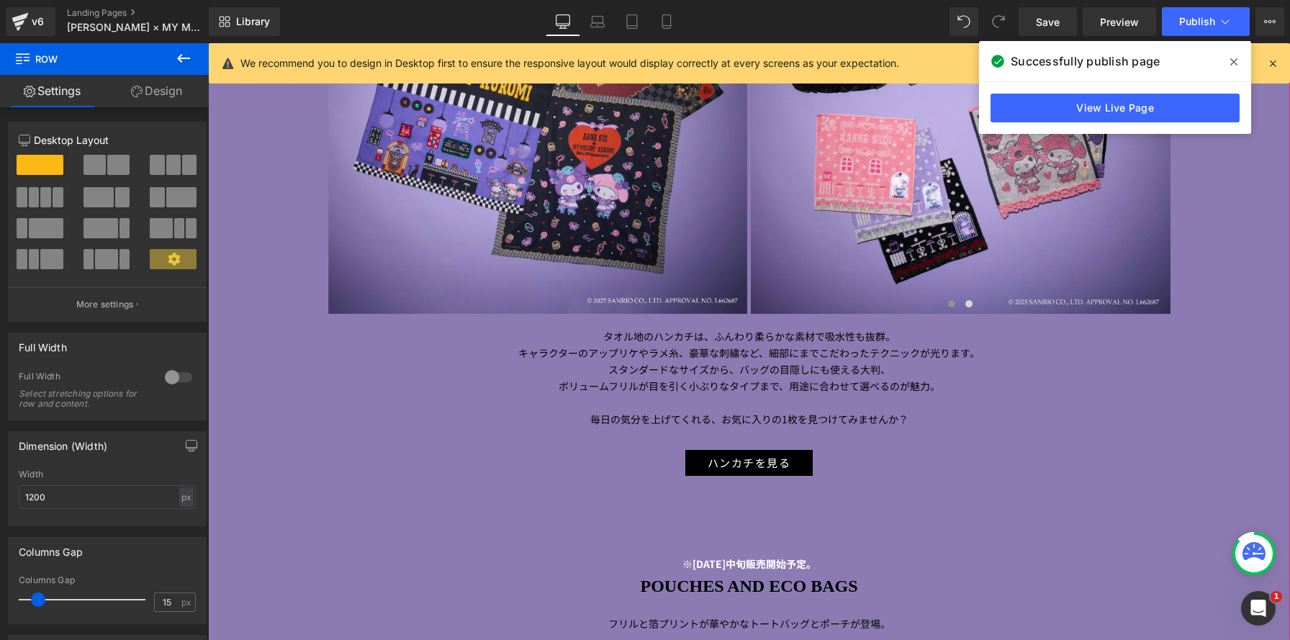
scroll to position [5477, 0]
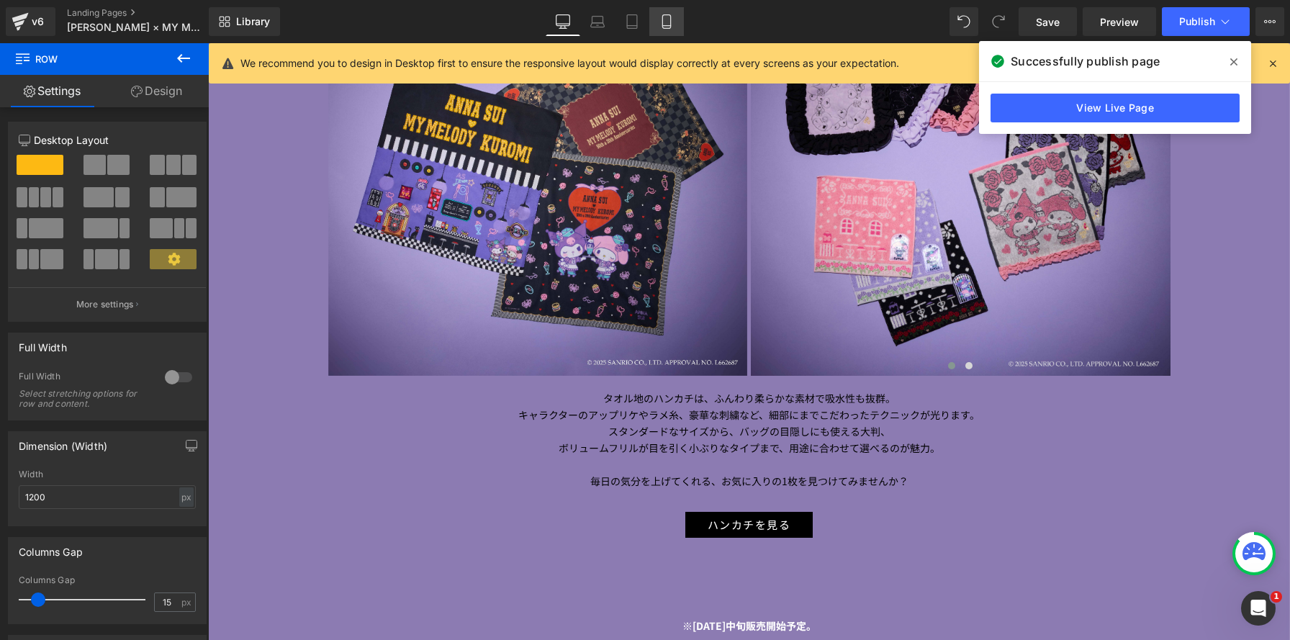
click at [674, 20] on icon at bounding box center [666, 21] width 14 height 14
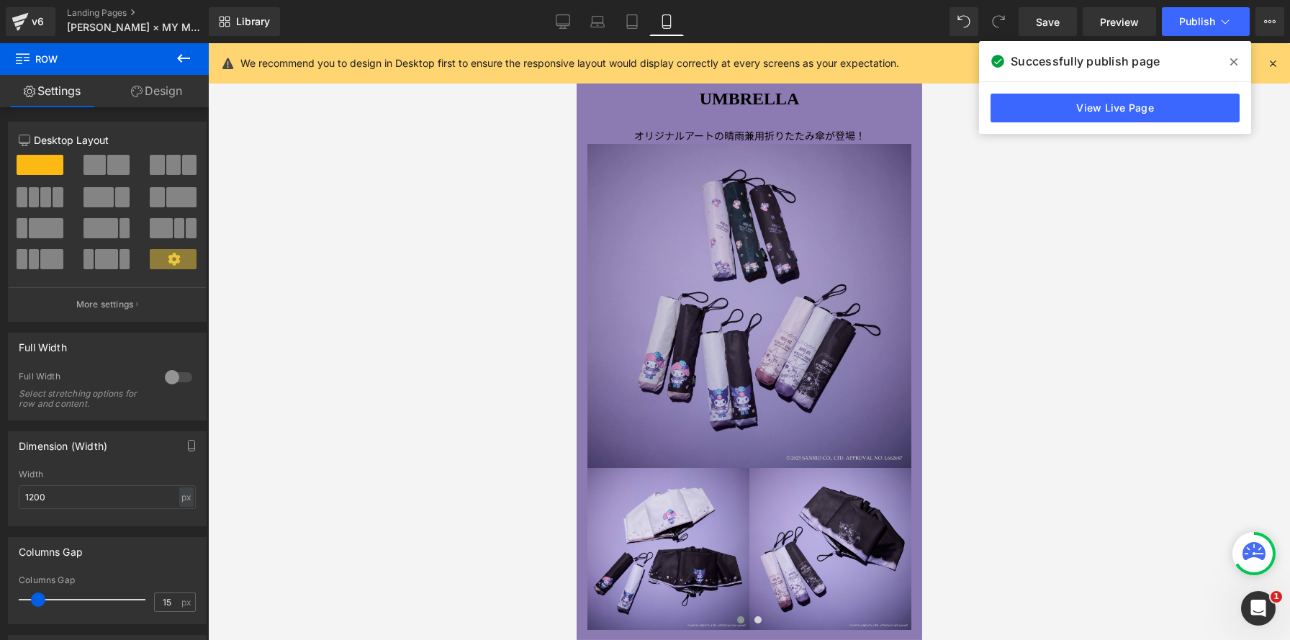
scroll to position [879, 0]
